Goal: Task Accomplishment & Management: Use online tool/utility

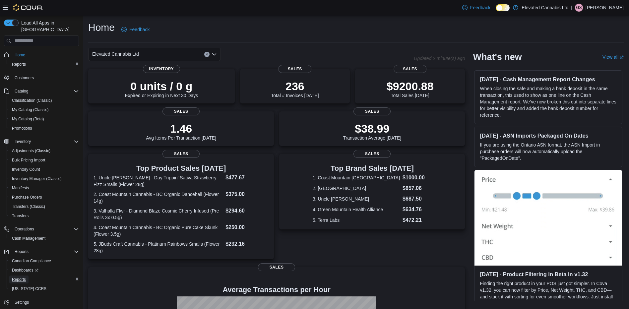
click at [23, 277] on span "Reports" at bounding box center [19, 279] width 14 height 5
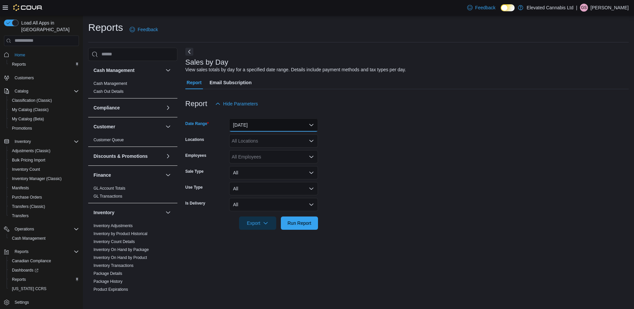
click at [246, 129] on button "[DATE]" at bounding box center [273, 124] width 89 height 13
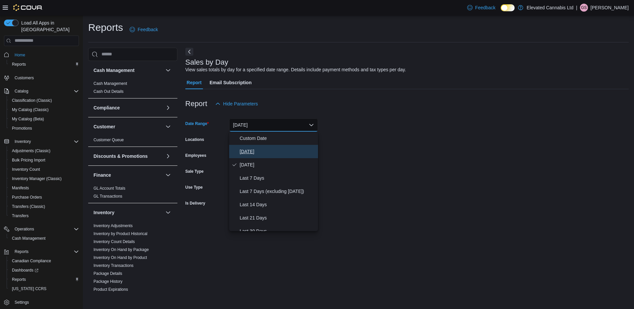
click at [247, 151] on span "[DATE]" at bounding box center [278, 151] width 76 height 8
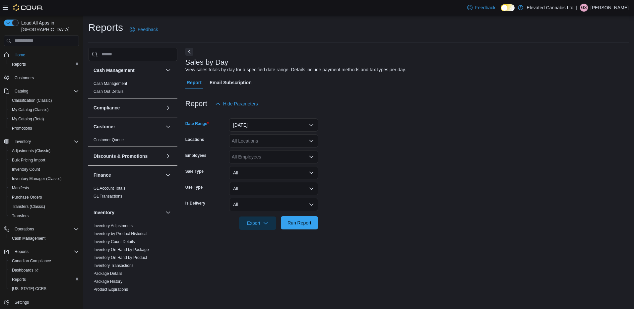
click at [312, 225] on span "Run Report" at bounding box center [299, 222] width 29 height 13
